Goal: Check status: Check status

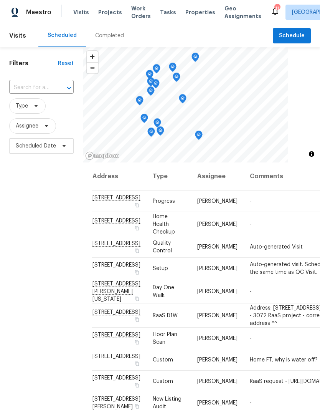
click at [31, 84] on input "text" at bounding box center [30, 88] width 43 height 12
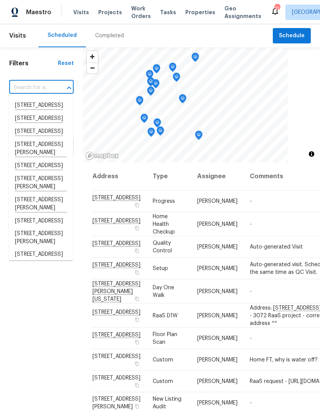
click at [117, 29] on div "Completed" at bounding box center [109, 35] width 47 height 23
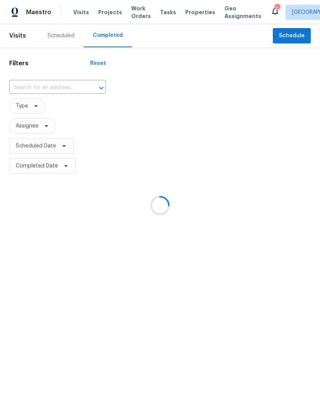
click at [31, 94] on div at bounding box center [160, 205] width 320 height 411
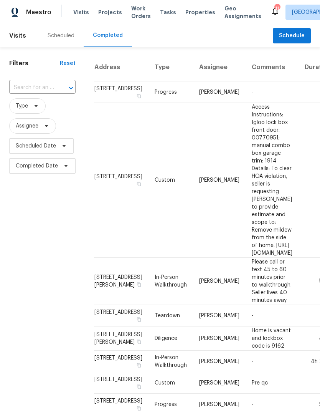
click at [16, 79] on div "​" at bounding box center [42, 87] width 66 height 17
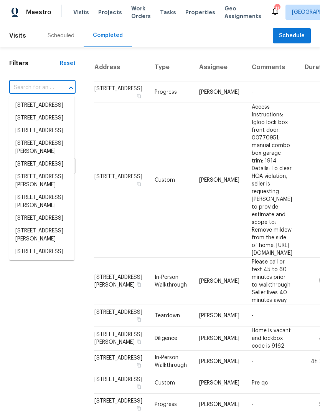
click at [24, 88] on input "text" at bounding box center [31, 88] width 45 height 12
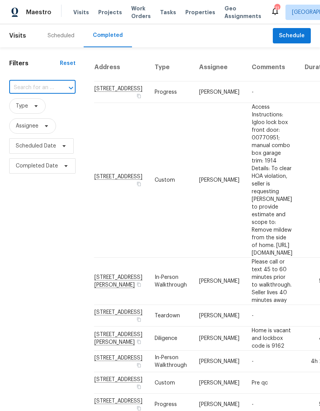
paste input "[STREET_ADDRESS]"
type input "[STREET_ADDRESS]"
click at [31, 110] on li "[STREET_ADDRESS]" at bounding box center [41, 105] width 65 height 13
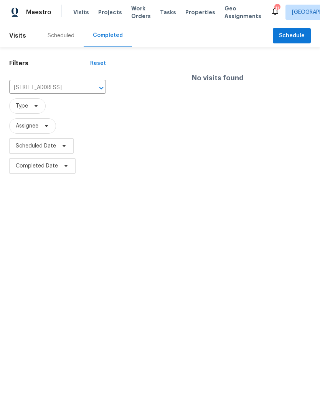
click at [64, 29] on div "Scheduled" at bounding box center [60, 35] width 45 height 23
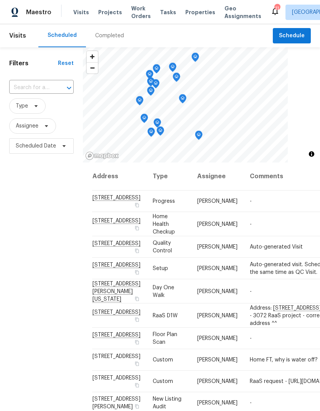
click at [25, 85] on input "text" at bounding box center [30, 88] width 43 height 12
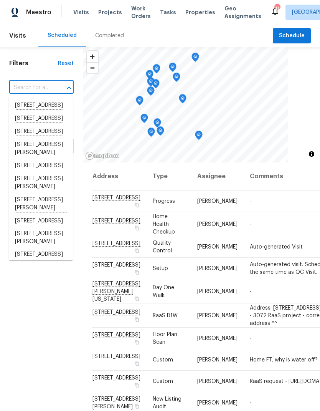
click at [18, 85] on input "text" at bounding box center [30, 88] width 43 height 12
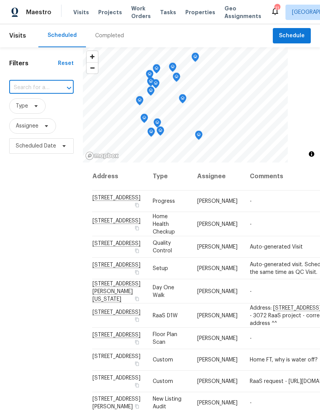
paste input "[STREET_ADDRESS]"
type input "[STREET_ADDRESS]"
click at [25, 107] on li "[STREET_ADDRESS]" at bounding box center [41, 105] width 64 height 13
